Goal: Task Accomplishment & Management: Manage account settings

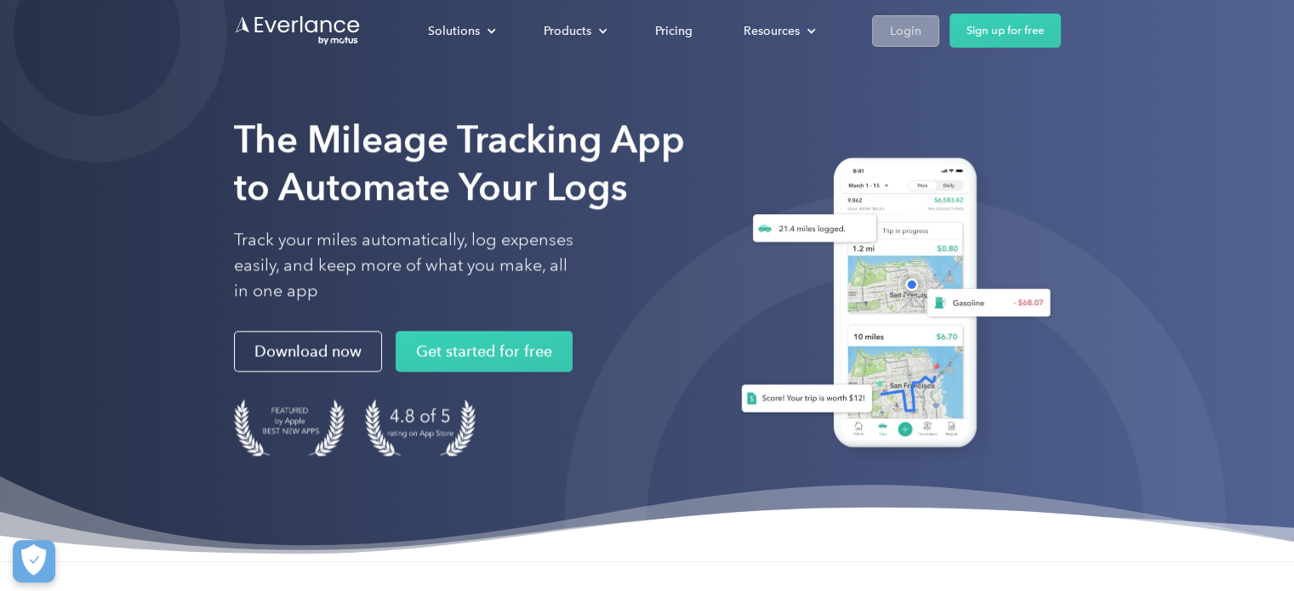
click at [915, 23] on div "Login" at bounding box center [905, 30] width 31 height 21
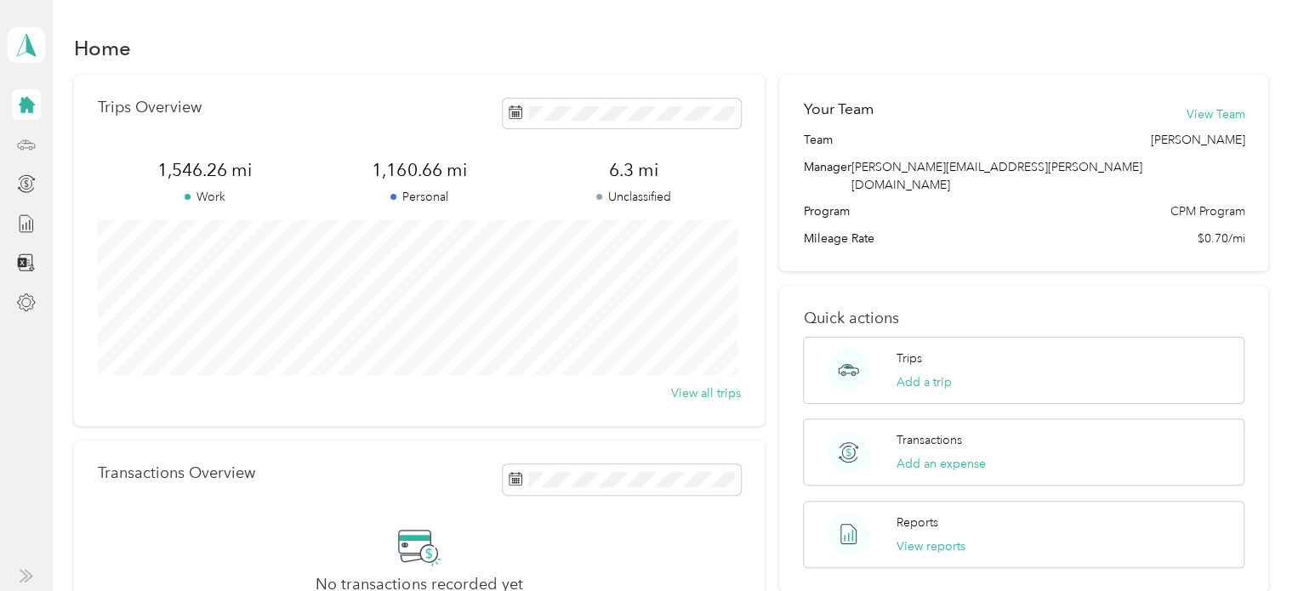
click at [14, 150] on div at bounding box center [26, 144] width 29 height 31
